Goal: Task Accomplishment & Management: Manage account settings

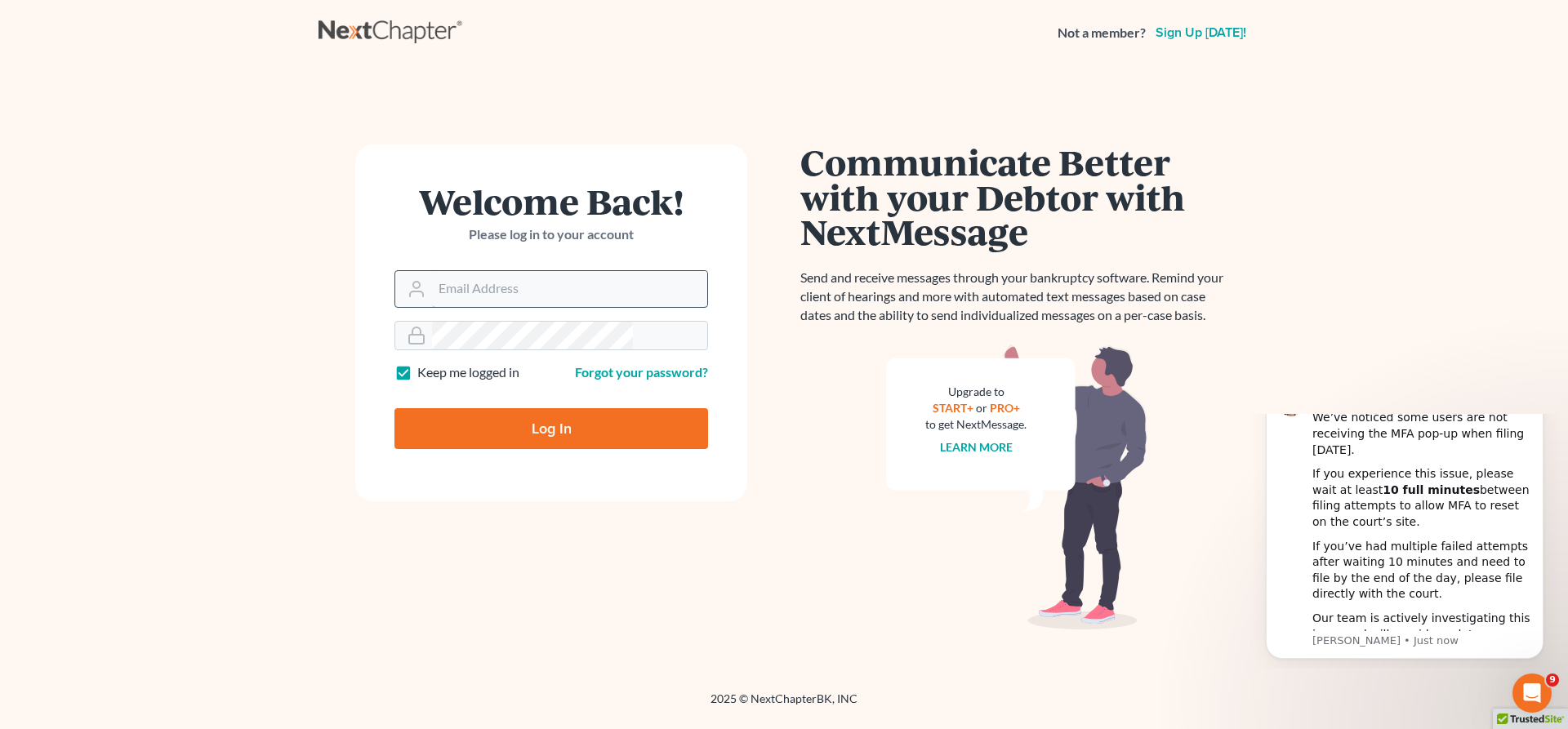
click at [545, 271] on input "Email Address" at bounding box center [570, 289] width 275 height 36
type input "[EMAIL_ADDRESS][DOMAIN_NAME]"
click at [553, 408] on input "Log In" at bounding box center [551, 429] width 314 height 41
type input "Thinking..."
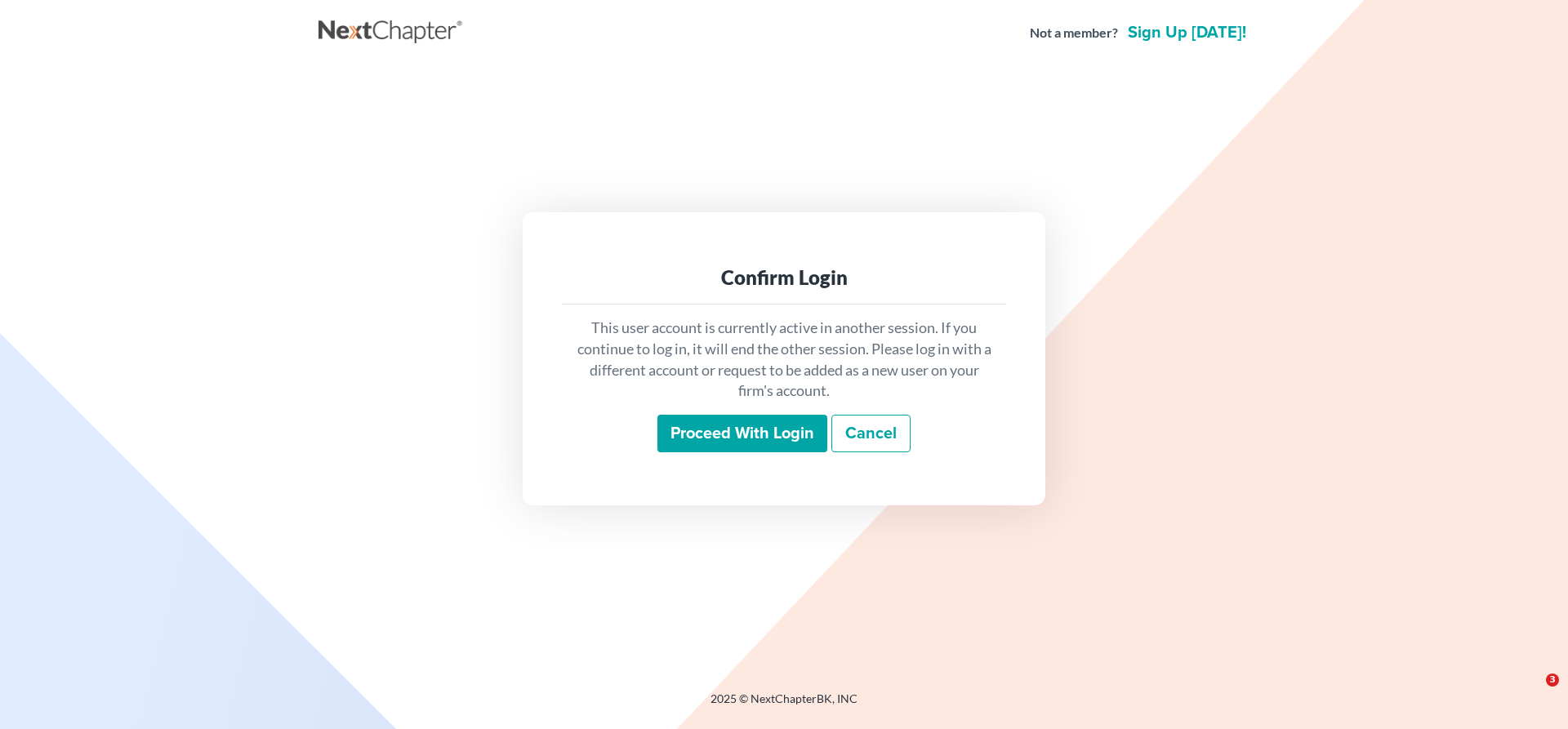
click at [761, 414] on input "Proceed with login" at bounding box center [742, 433] width 170 height 37
